Goal: Task Accomplishment & Management: Use online tool/utility

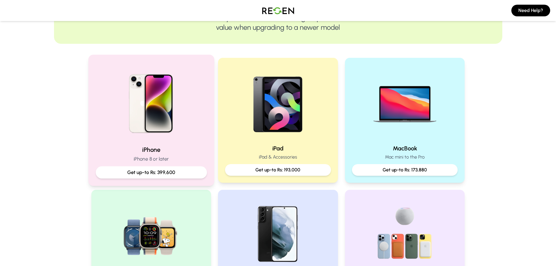
scroll to position [88, 0]
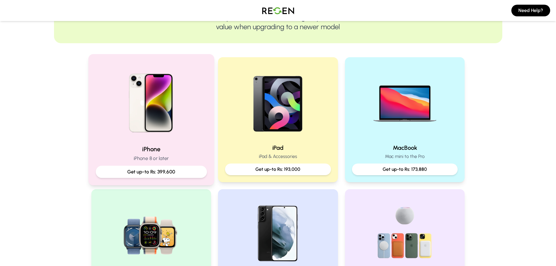
click at [171, 140] on img at bounding box center [151, 101] width 79 height 79
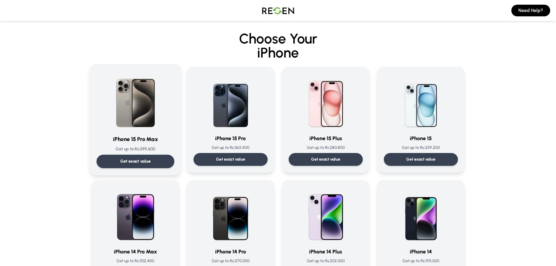
click at [145, 128] on img at bounding box center [135, 100] width 59 height 59
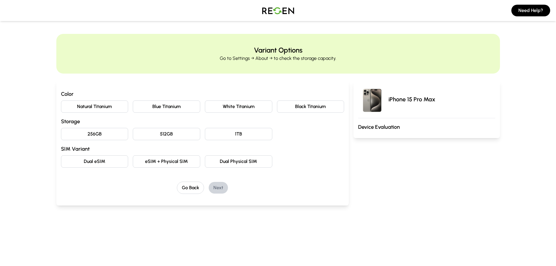
click at [107, 107] on button "Natural Titanium" at bounding box center [94, 106] width 67 height 12
click at [112, 132] on button "256GB" at bounding box center [94, 134] width 67 height 12
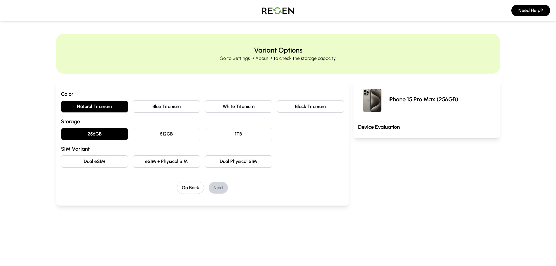
click at [112, 160] on button "Dual eSIM" at bounding box center [94, 161] width 67 height 12
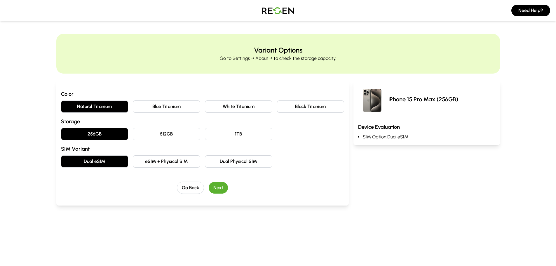
click at [222, 188] on button "Next" at bounding box center [218, 188] width 19 height 12
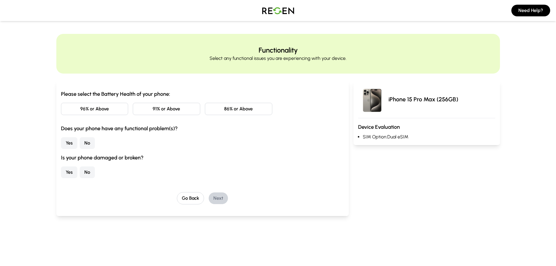
click at [238, 104] on button "86% or Above" at bounding box center [238, 109] width 67 height 12
click at [88, 145] on button "No" at bounding box center [87, 143] width 15 height 12
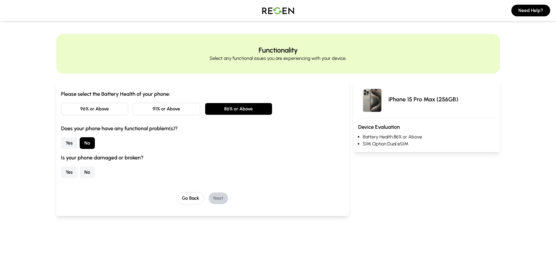
click at [88, 171] on button "No" at bounding box center [87, 172] width 15 height 12
click at [221, 196] on button "Next" at bounding box center [218, 198] width 19 height 12
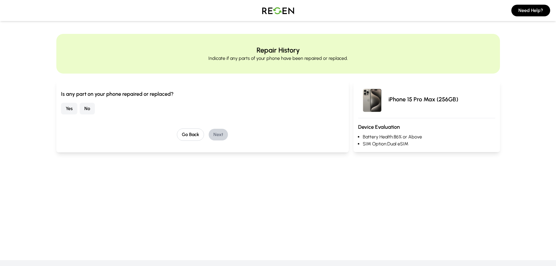
click at [92, 109] on button "No" at bounding box center [87, 109] width 15 height 12
click at [216, 134] on button "Next" at bounding box center [218, 135] width 19 height 12
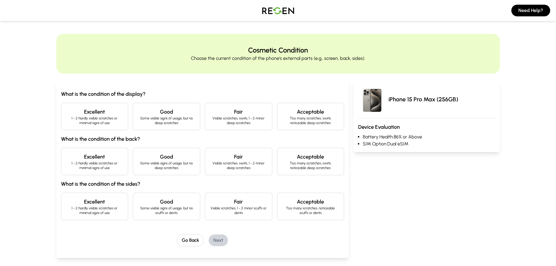
click at [152, 119] on p "Some visible signs of usage, but no deep scratches" at bounding box center [167, 120] width 58 height 9
click at [108, 121] on p "1 - 2 hardly visible scratches or minimal signs of use" at bounding box center [95, 120] width 58 height 9
click at [168, 162] on p "Some visible signs of usage, but no deep scratches" at bounding box center [167, 165] width 58 height 9
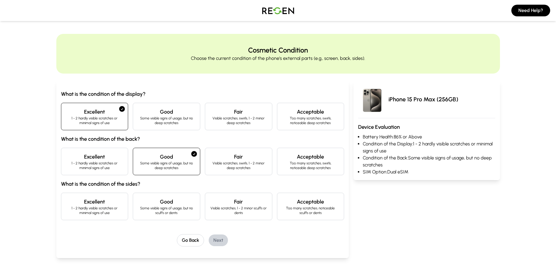
click at [169, 203] on h4 "Good" at bounding box center [167, 202] width 58 height 8
click at [225, 237] on button "Next" at bounding box center [218, 241] width 19 height 12
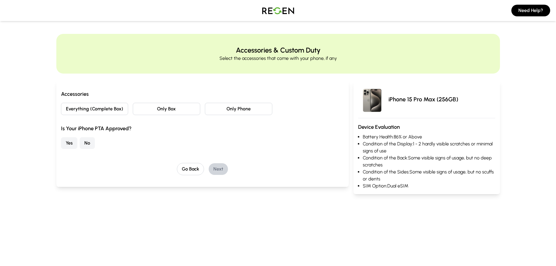
click at [171, 110] on button "Only Box" at bounding box center [166, 109] width 67 height 12
click at [70, 143] on button "Yes" at bounding box center [69, 143] width 16 height 12
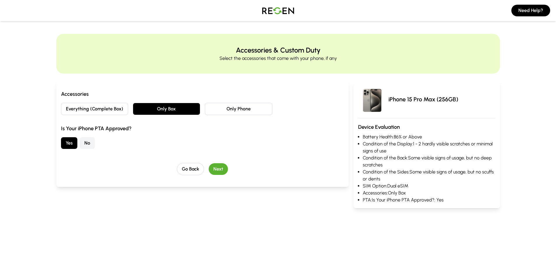
click at [222, 167] on button "Next" at bounding box center [218, 169] width 19 height 12
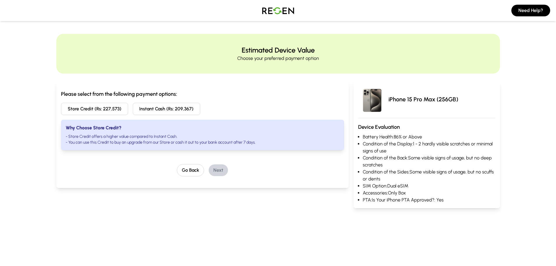
click at [152, 112] on button "Instant Cash (Rs: 209,367)" at bounding box center [166, 109] width 67 height 12
drag, startPoint x: 220, startPoint y: 170, endPoint x: 222, endPoint y: 186, distance: 16.3
click at [222, 186] on div "Please select from the following payment options: Store Credit (Rs: 227,573) In…" at bounding box center [202, 134] width 293 height 107
click at [219, 168] on button "Next" at bounding box center [218, 170] width 19 height 12
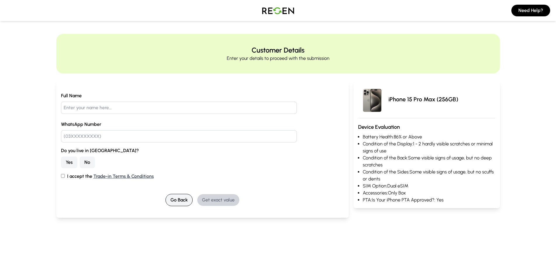
click at [178, 200] on button "Go Back" at bounding box center [179, 200] width 27 height 12
